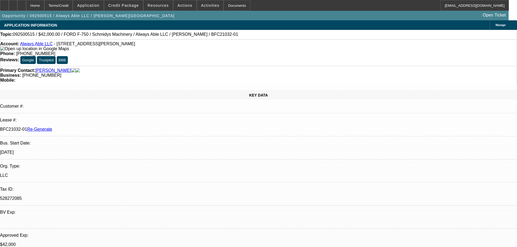
select select "3"
select select "0"
select select "6"
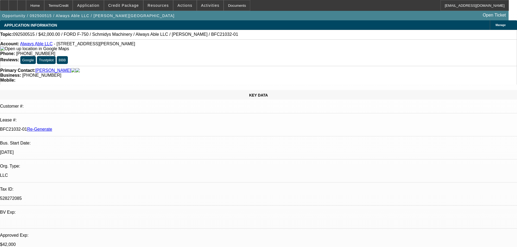
scroll to position [11, 0]
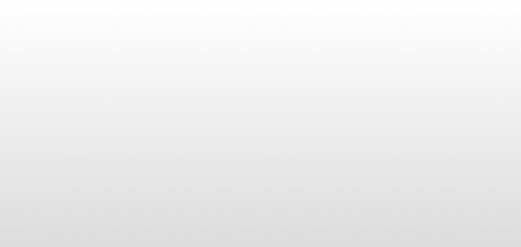
select select "4"
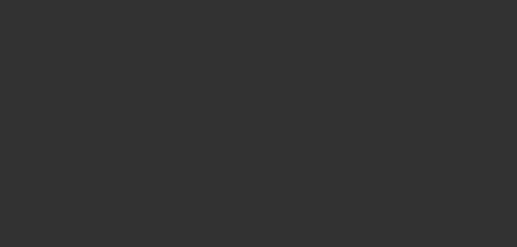
select select "0"
select select "6"
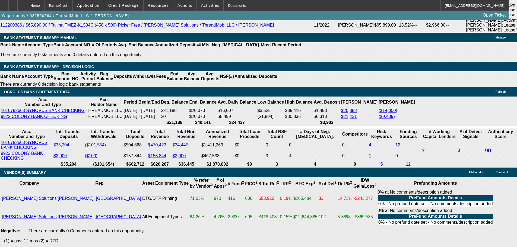
scroll to position [1162, 0]
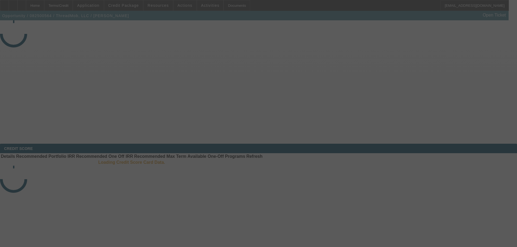
select select "4"
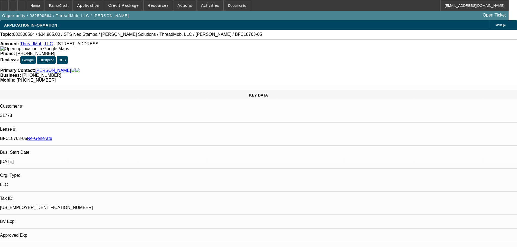
select select "0"
select select "6"
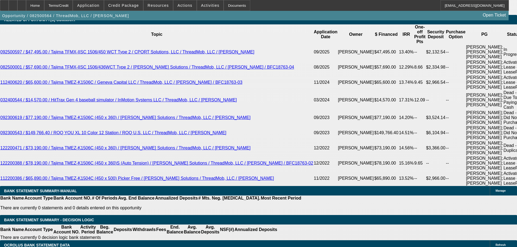
scroll to position [1069, 0]
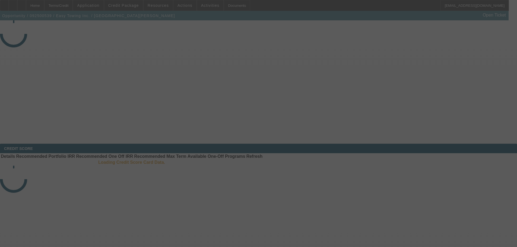
select select "3"
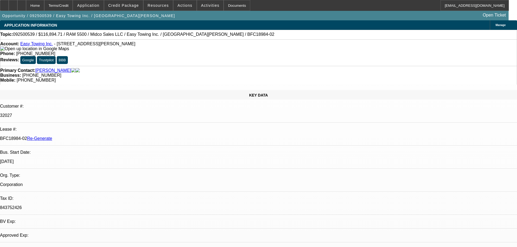
select select "0"
select select "2"
select select "0"
select select "6"
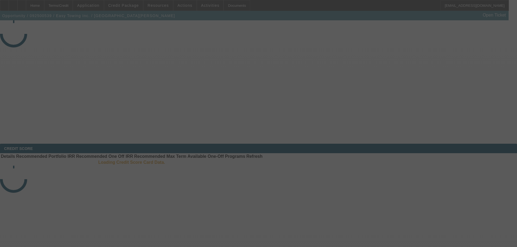
select select "3"
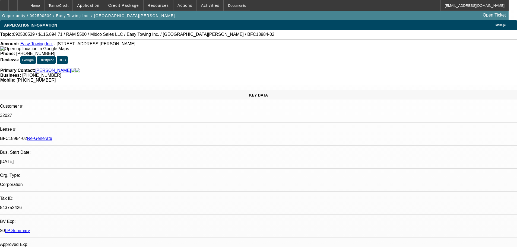
select select "0"
select select "2"
select select "0"
select select "6"
